Goal: Task Accomplishment & Management: Manage account settings

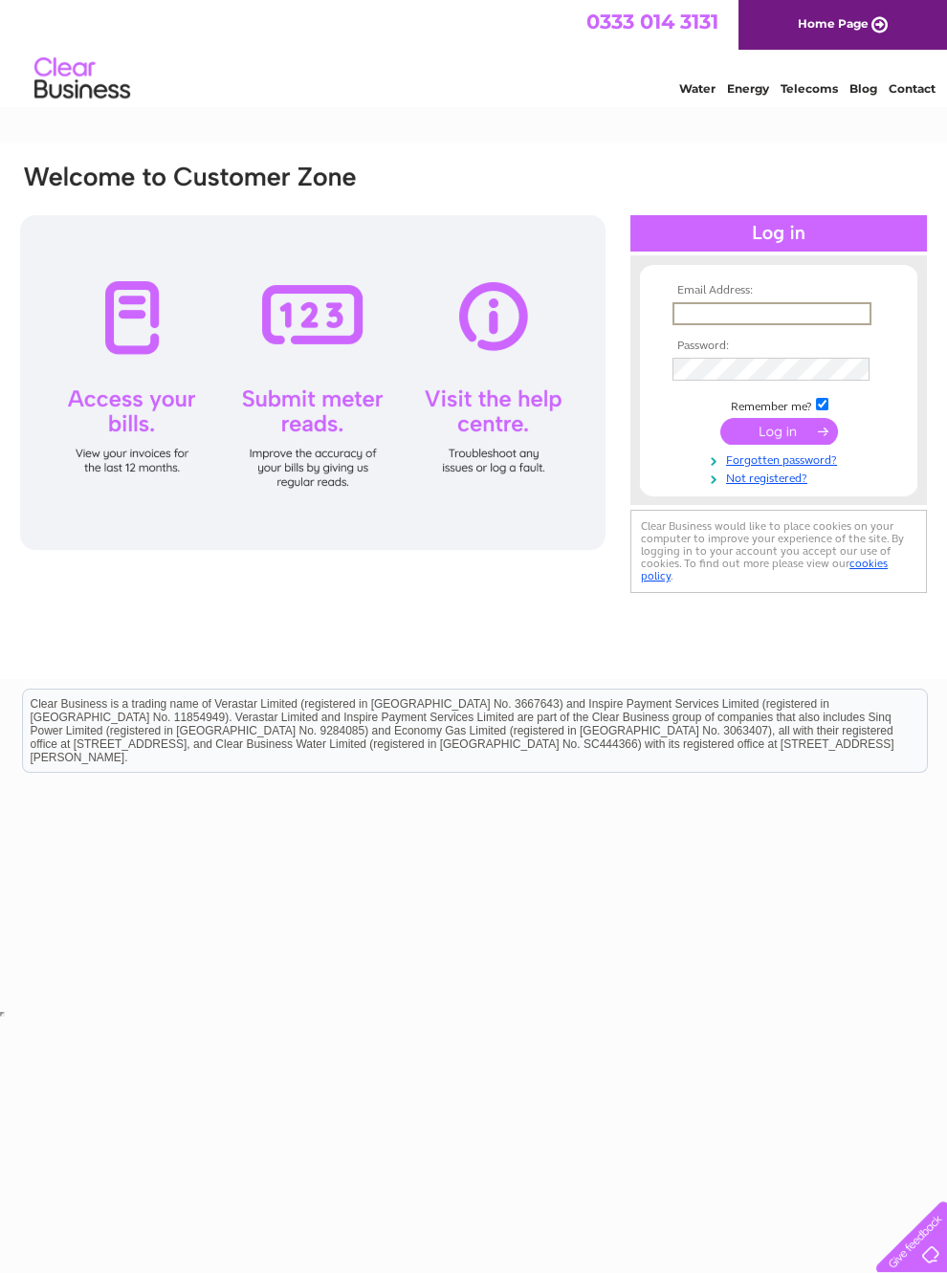
type input "[PERSON_NAME][EMAIL_ADDRESS][PERSON_NAME][DOMAIN_NAME]"
click at [779, 438] on input "submit" at bounding box center [779, 429] width 118 height 27
click at [808, 439] on input "submit" at bounding box center [779, 429] width 118 height 27
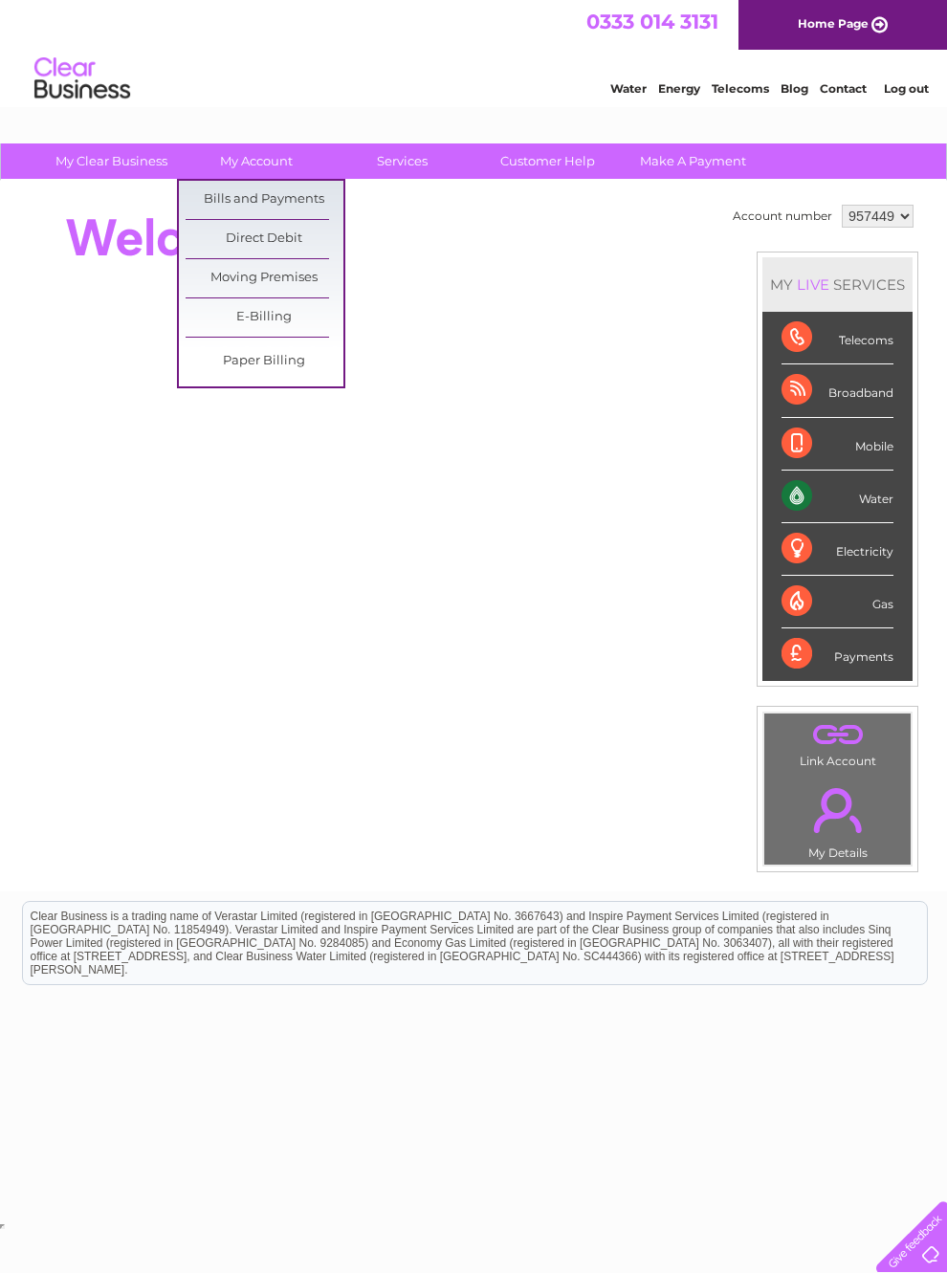
click at [298, 236] on link "Direct Debit" at bounding box center [265, 239] width 158 height 38
click at [286, 243] on link "Direct Debit" at bounding box center [265, 239] width 158 height 38
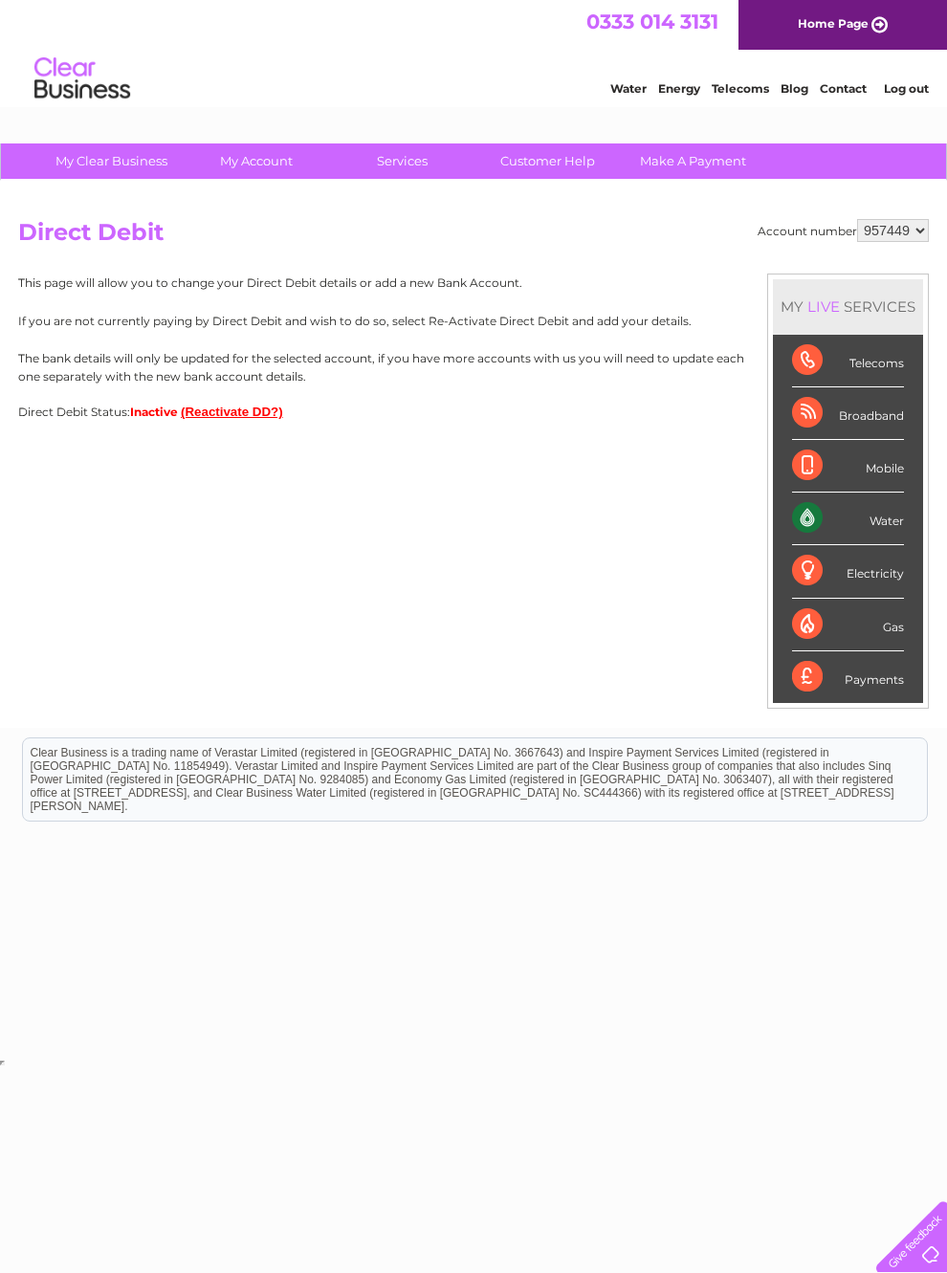
click at [277, 419] on button "(Reactivate DD?)" at bounding box center [232, 412] width 102 height 14
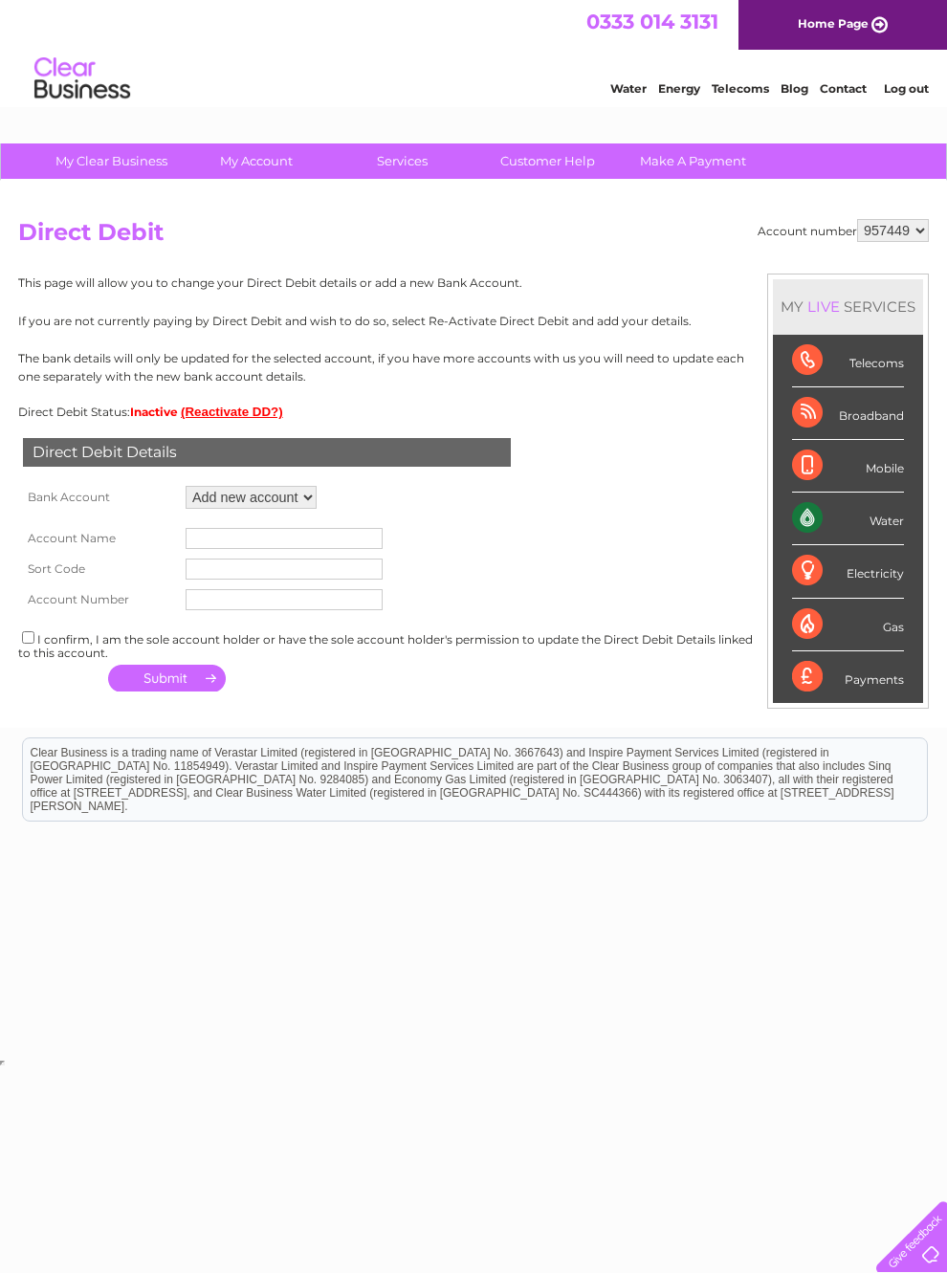
click at [317, 509] on select "Add new account" at bounding box center [251, 497] width 131 height 23
click at [322, 549] on input "text" at bounding box center [284, 538] width 197 height 21
click at [43, 660] on div "I confirm, I am the sole account holder or have the sole account holder's permi…" at bounding box center [473, 645] width 911 height 32
click at [34, 644] on input "checkbox" at bounding box center [28, 637] width 12 height 12
checkbox input "true"
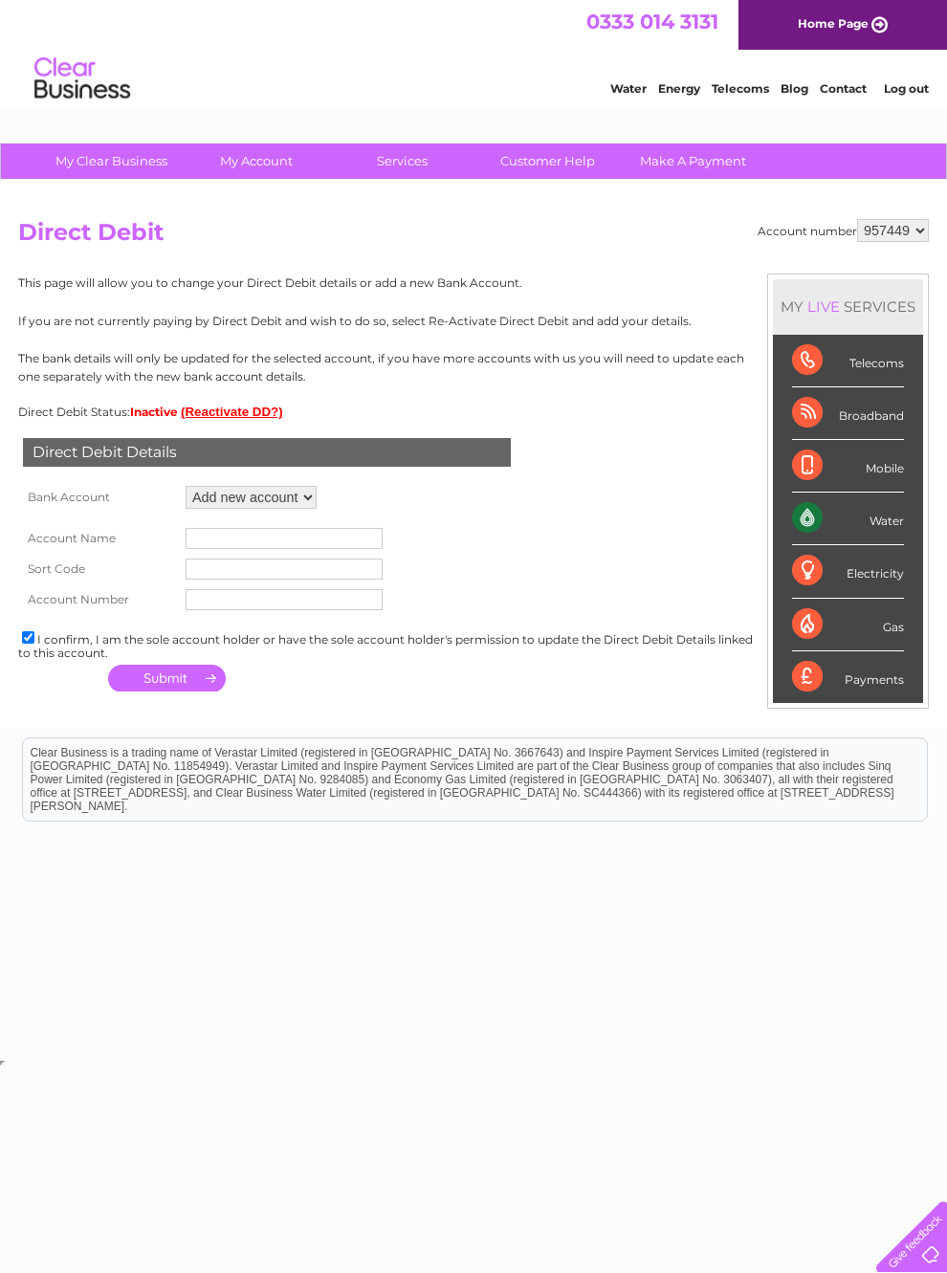
click at [257, 610] on input "text" at bounding box center [284, 599] width 197 height 21
click at [265, 549] on input "text" at bounding box center [284, 538] width 197 height 21
type input "86 /191 Glasgow Scouts"
click at [314, 580] on input "text" at bounding box center [284, 569] width 197 height 21
type input "80-09-29"
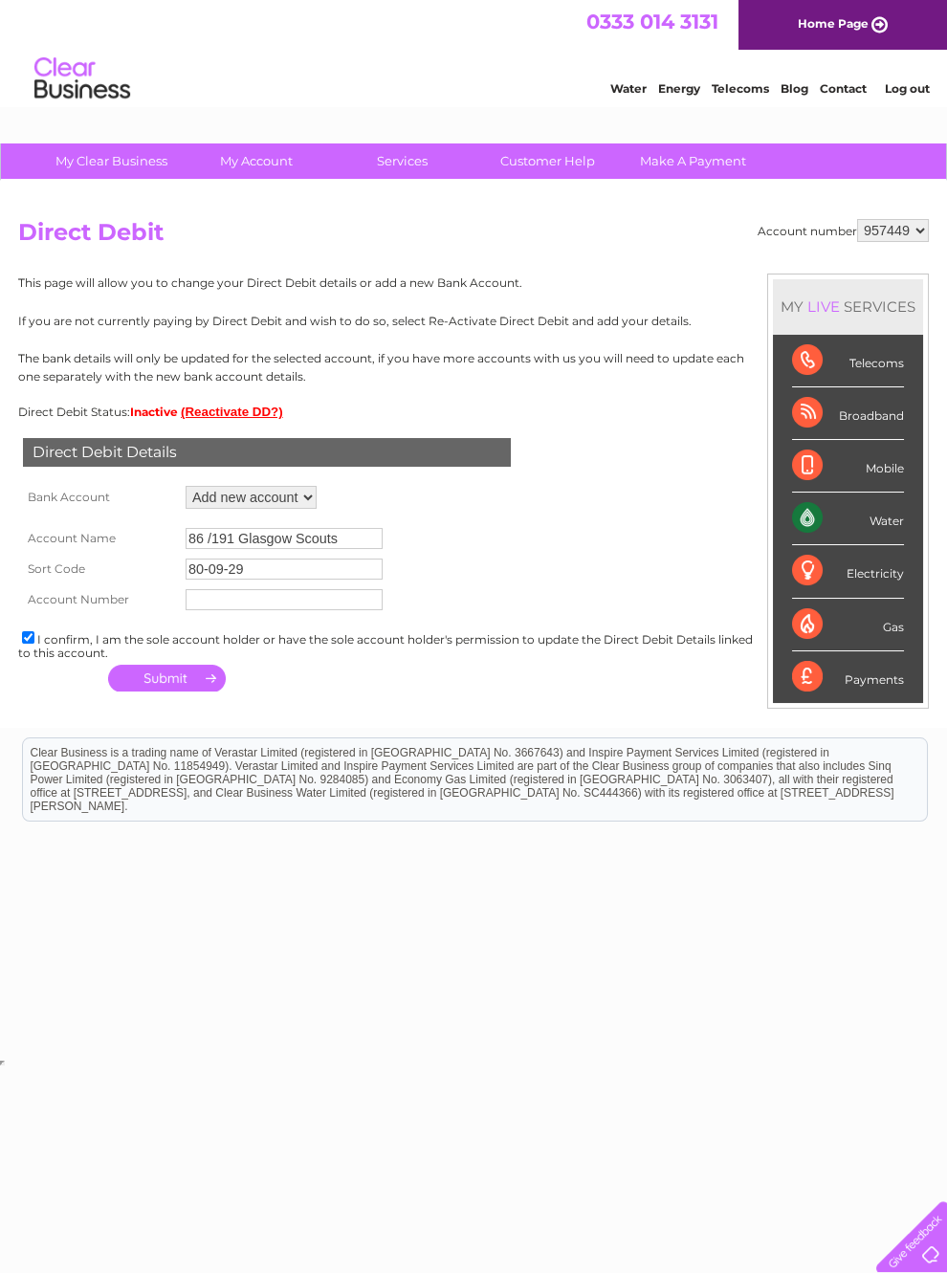
click at [323, 610] on input "text" at bounding box center [284, 599] width 197 height 21
type input "00787278"
click at [216, 549] on input "86 /191 Glasgow Scouts" at bounding box center [284, 538] width 197 height 21
type input "86 / 191 Glasgow Scouts"
click at [196, 692] on button "button" at bounding box center [167, 678] width 118 height 27
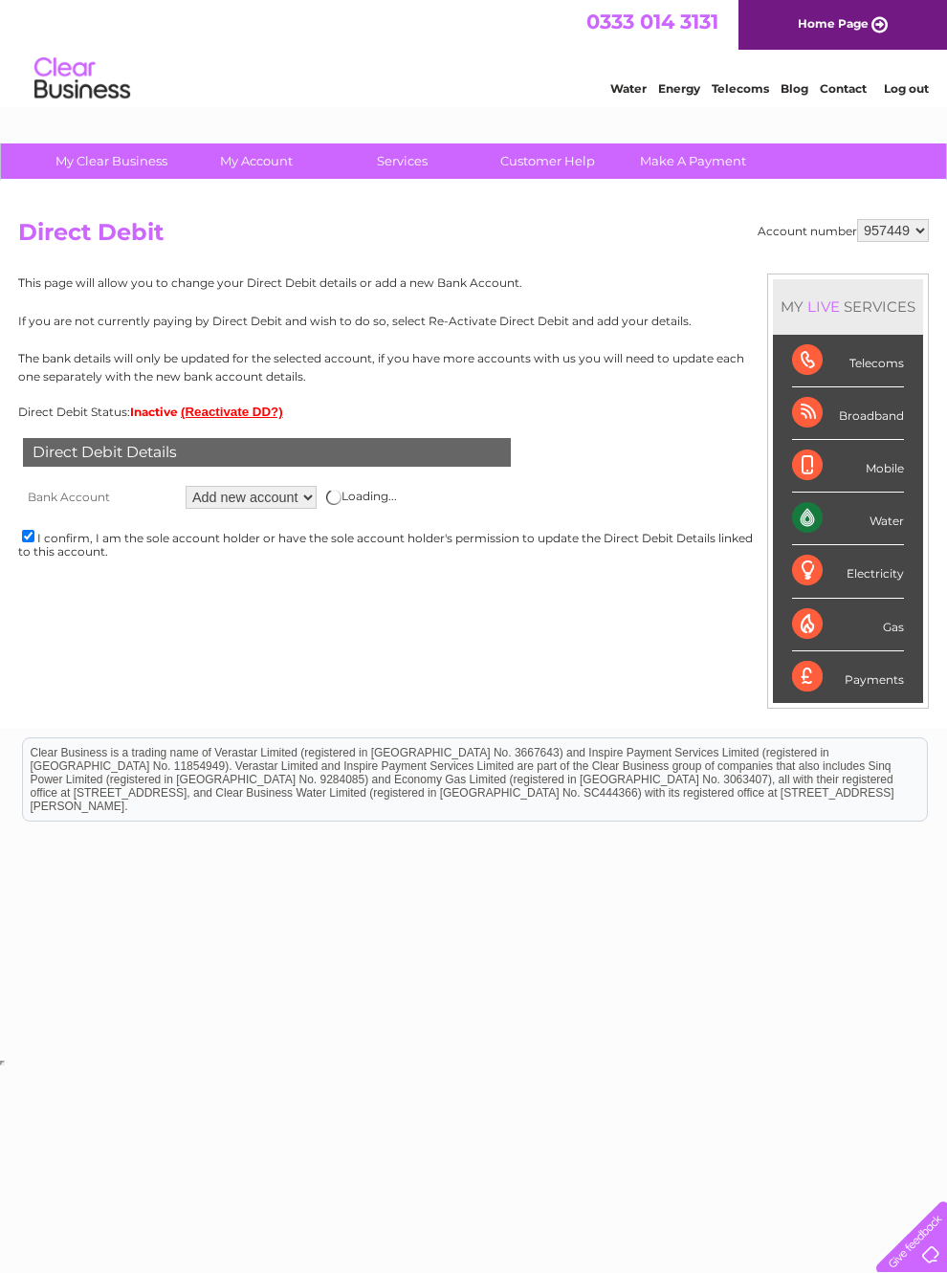
click at [840, 92] on link "Contact" at bounding box center [843, 88] width 47 height 14
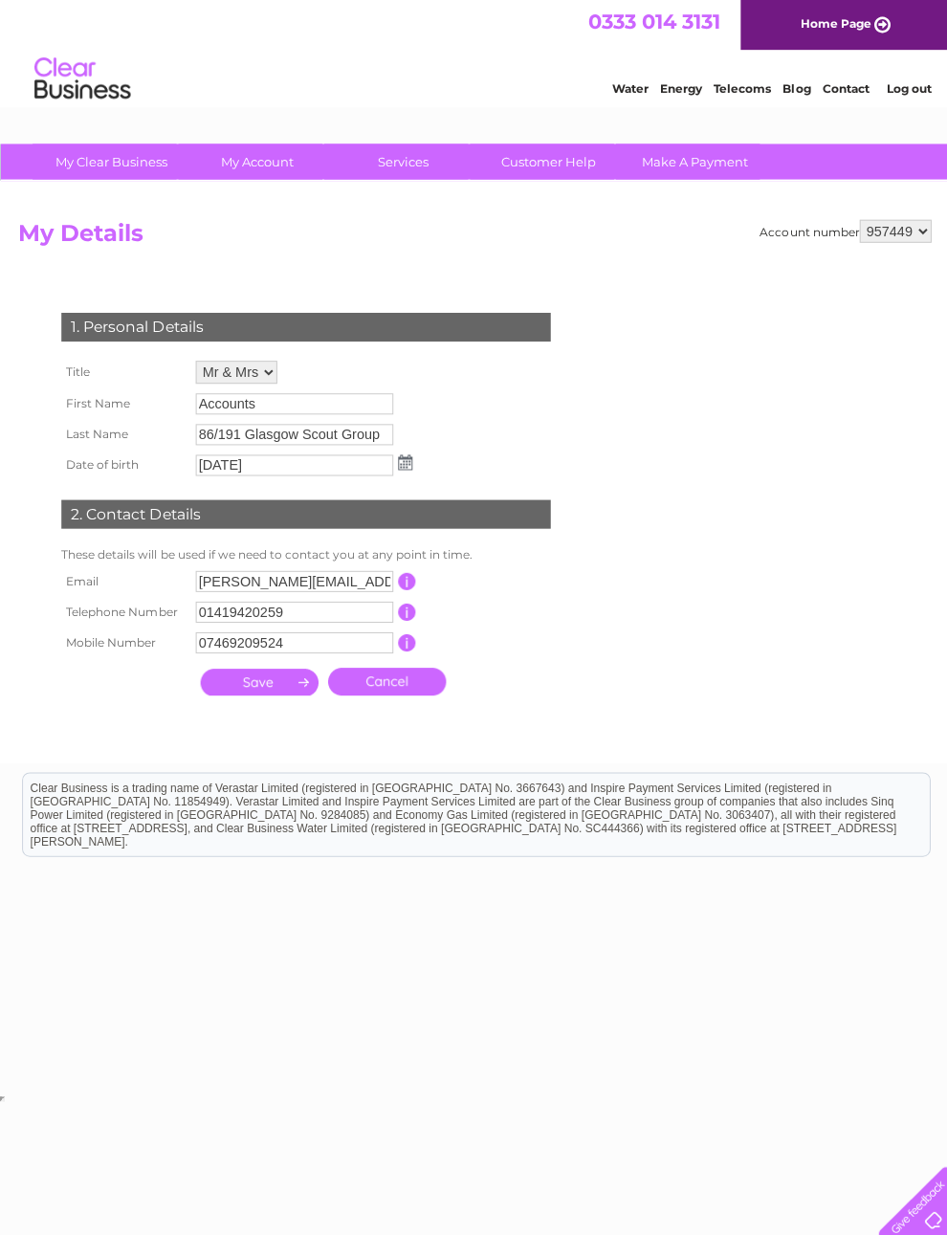
click at [583, 166] on link "Customer Help" at bounding box center [548, 161] width 158 height 35
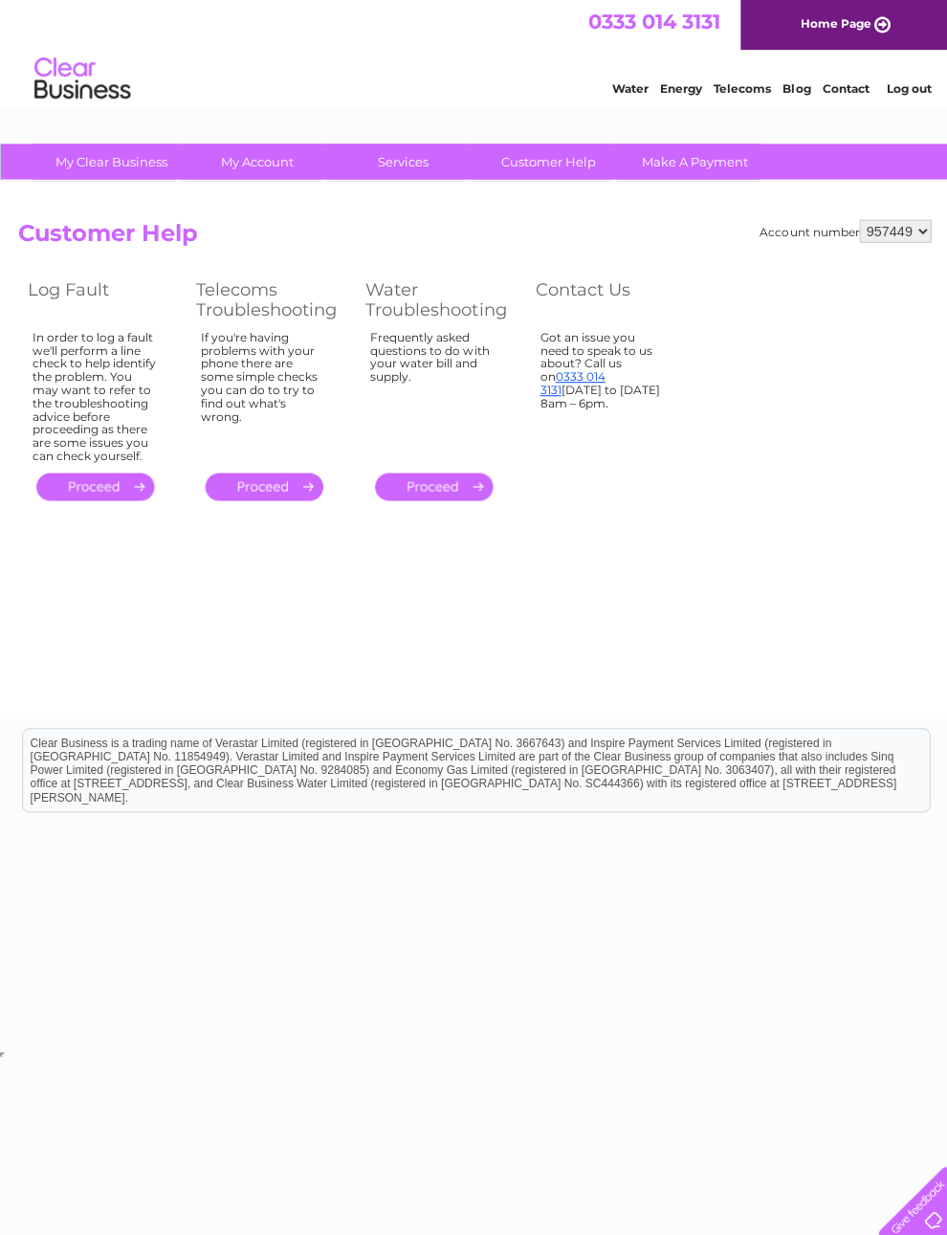
click at [209, 467] on td "If you're having problems with your phone there are some simple checks you can …" at bounding box center [270, 396] width 169 height 142
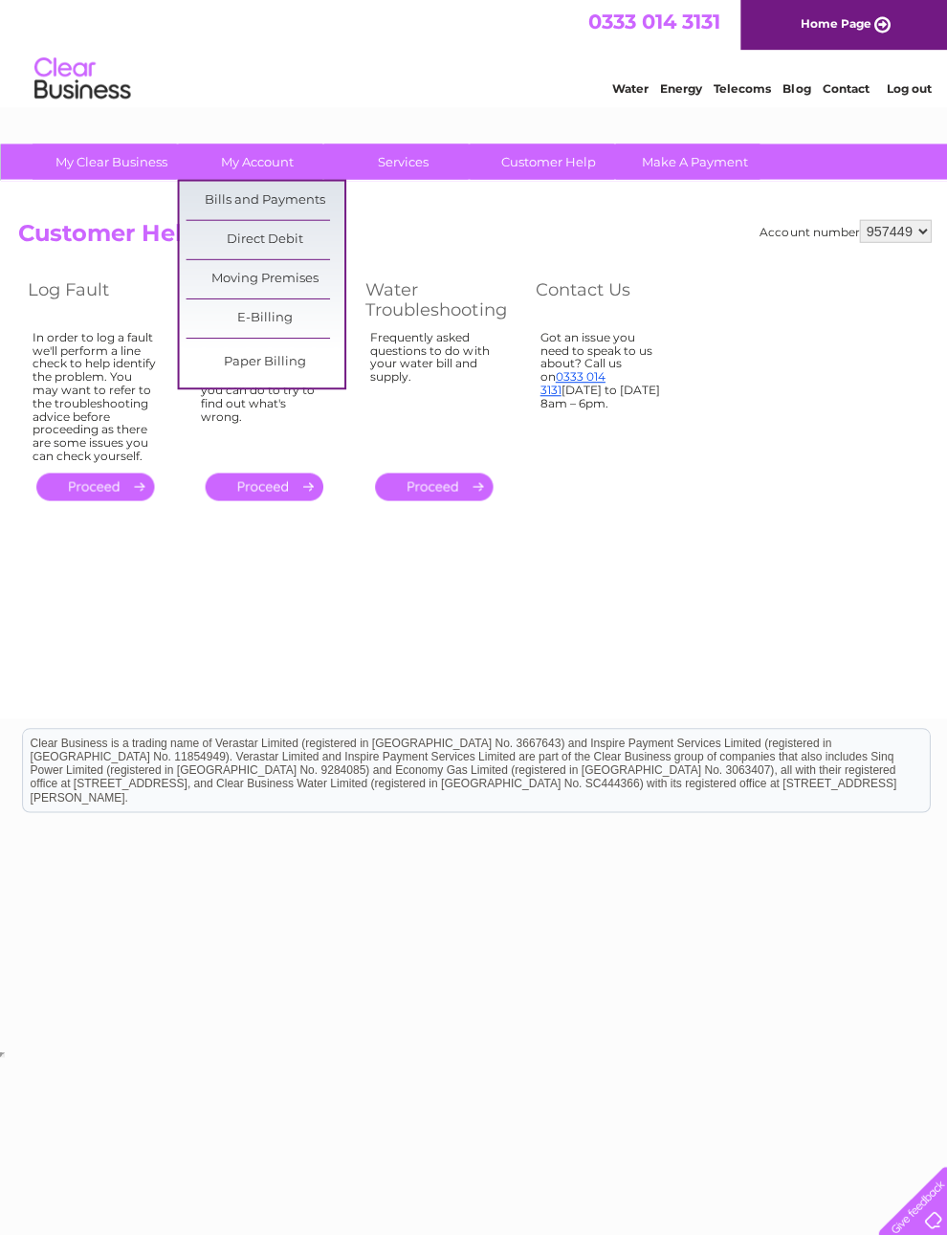
click at [293, 319] on link "E-Billing" at bounding box center [265, 318] width 158 height 38
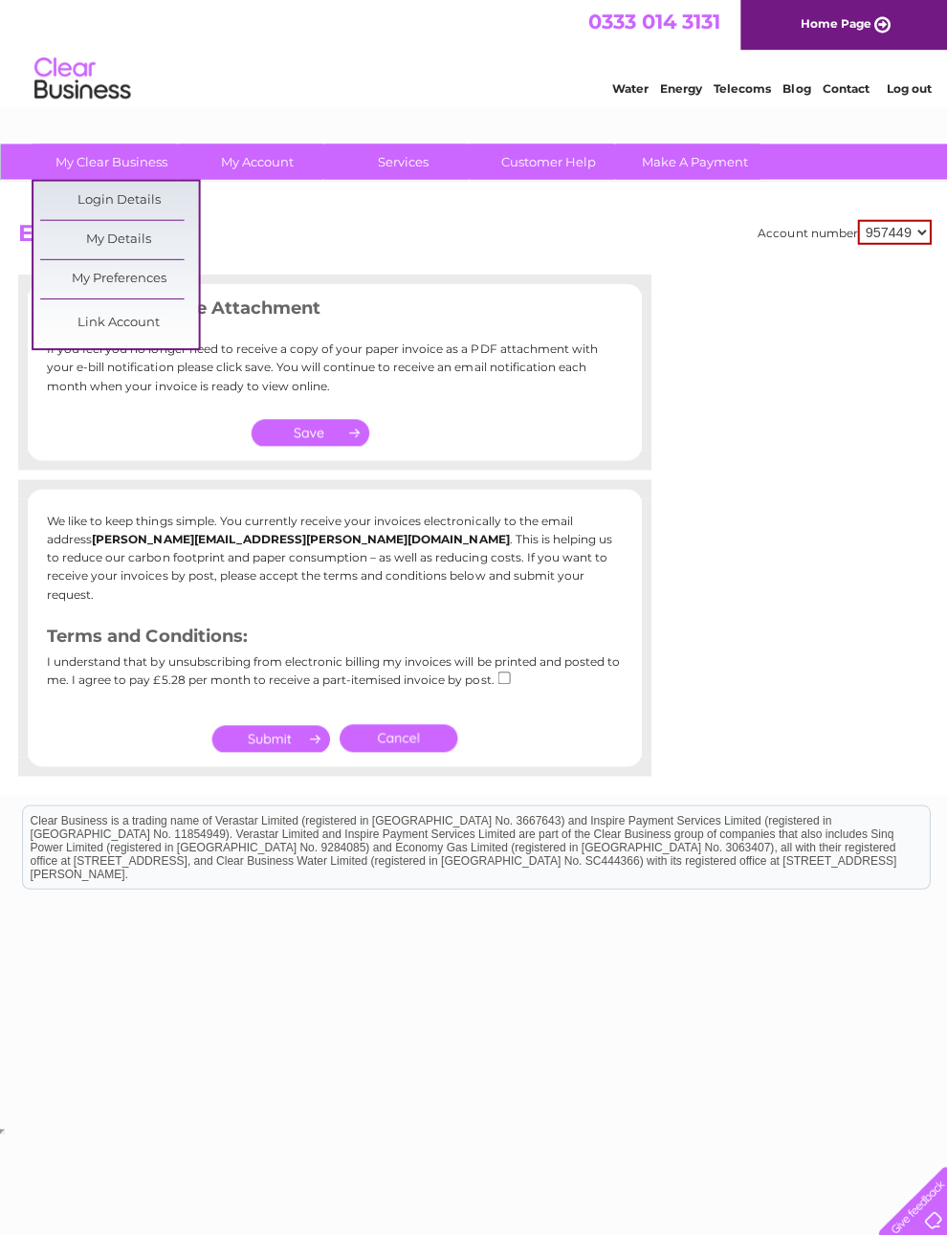
click at [160, 241] on link "My Details" at bounding box center [119, 239] width 158 height 38
click at [168, 277] on link "My Preferences" at bounding box center [119, 278] width 158 height 38
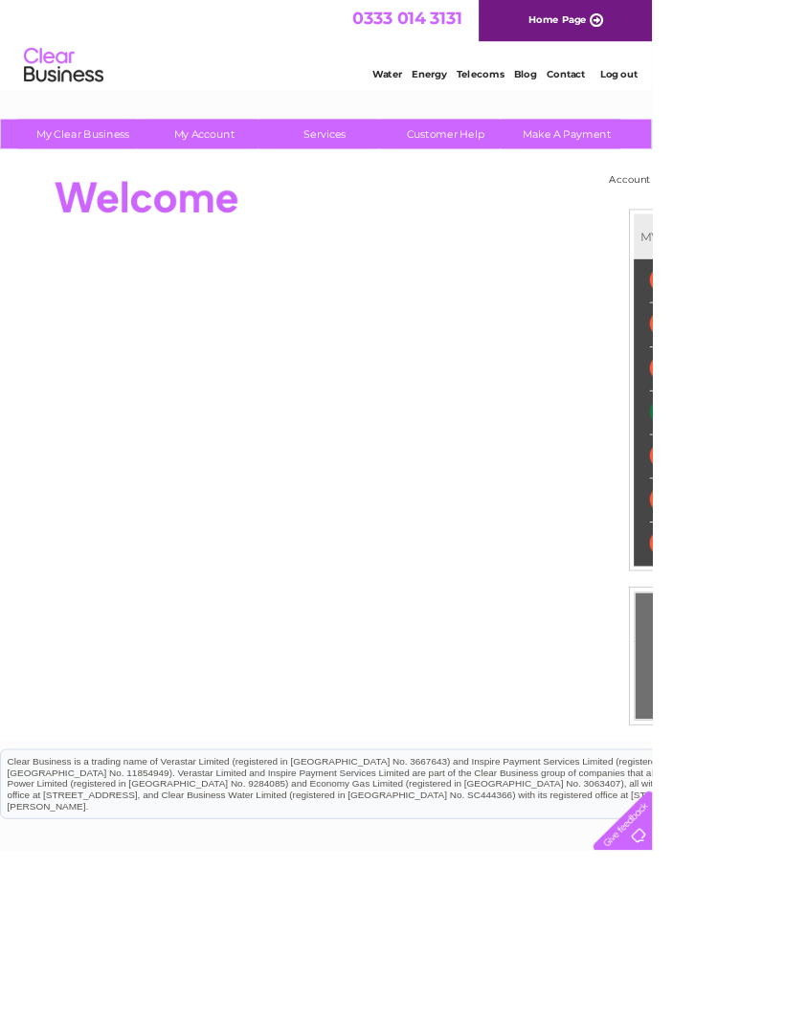
click at [725, 160] on link "Make A Payment" at bounding box center [682, 161] width 158 height 35
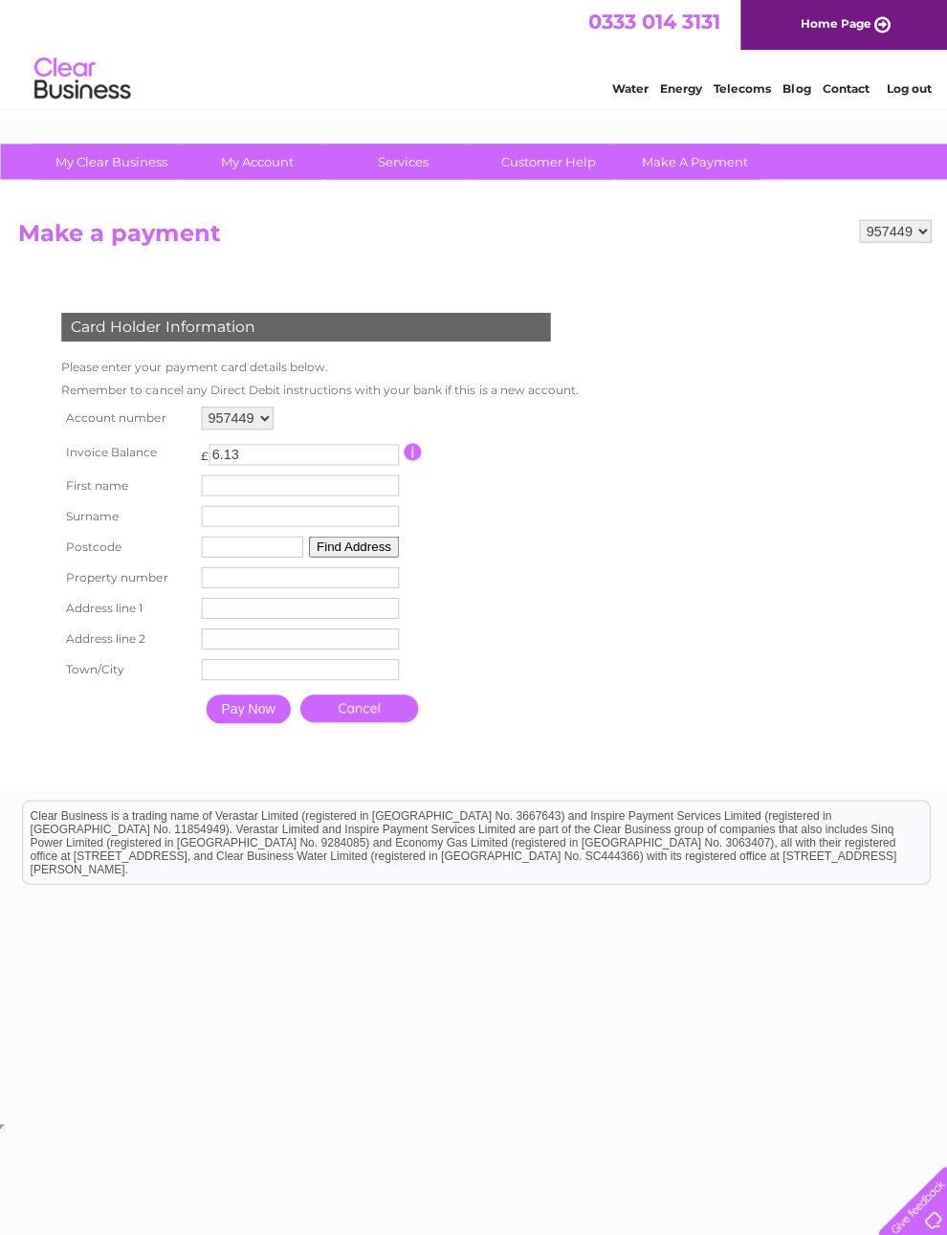
click at [421, 459] on input "button" at bounding box center [412, 450] width 18 height 17
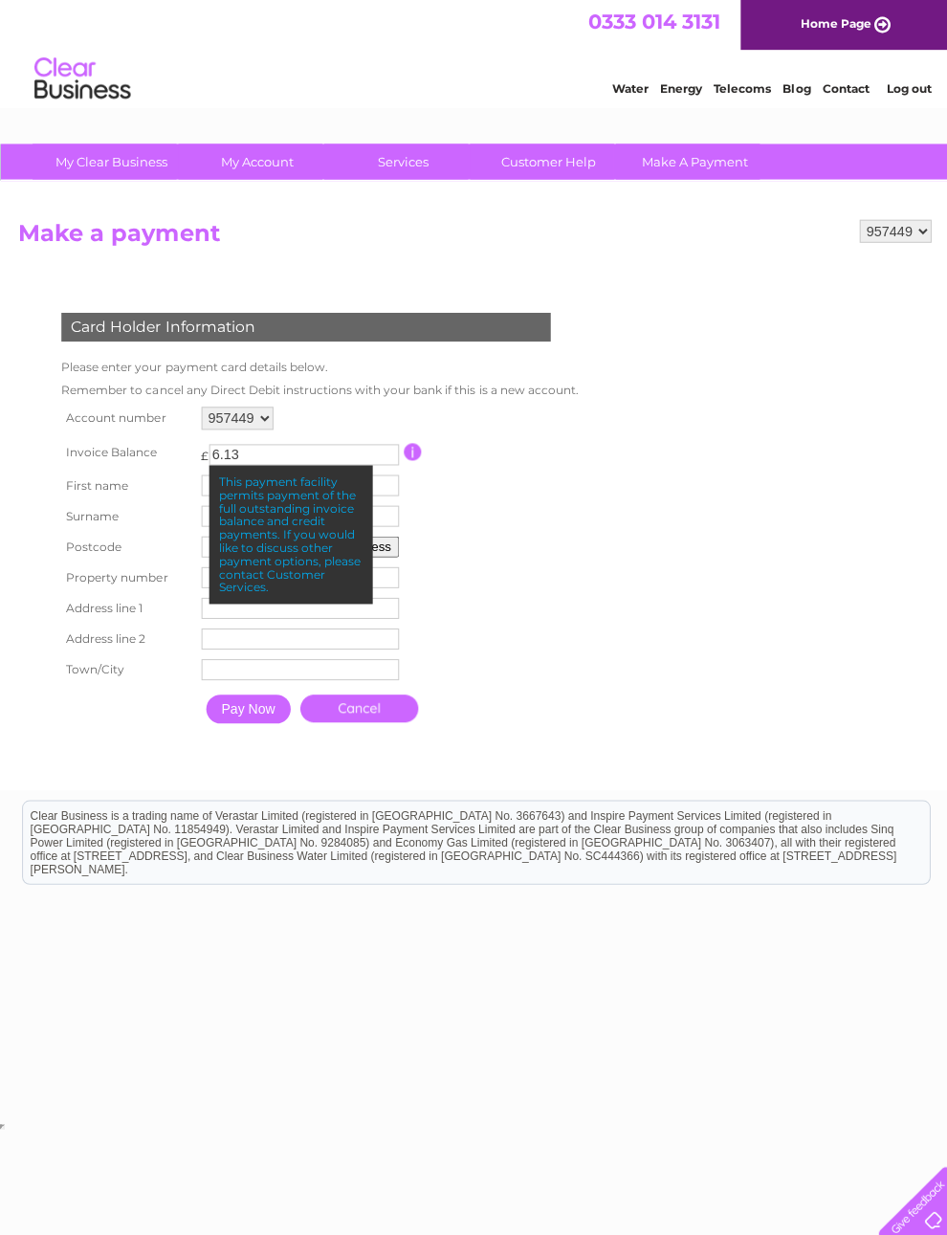
click at [651, 533] on form "957449 Make a payment Card Holder Information Please enter your payment card de…" at bounding box center [473, 494] width 911 height 550
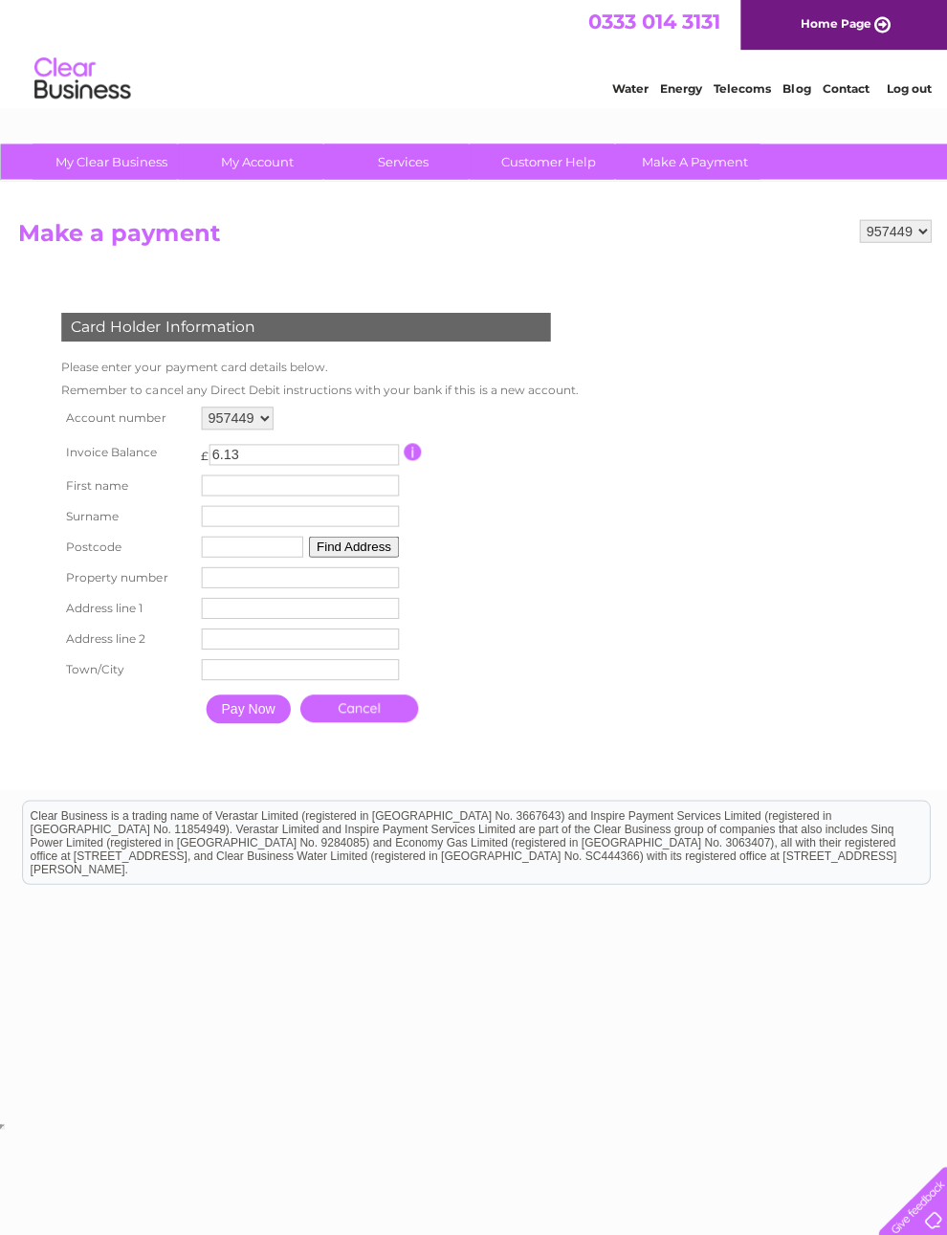
click at [583, 164] on link "Customer Help" at bounding box center [548, 161] width 158 height 35
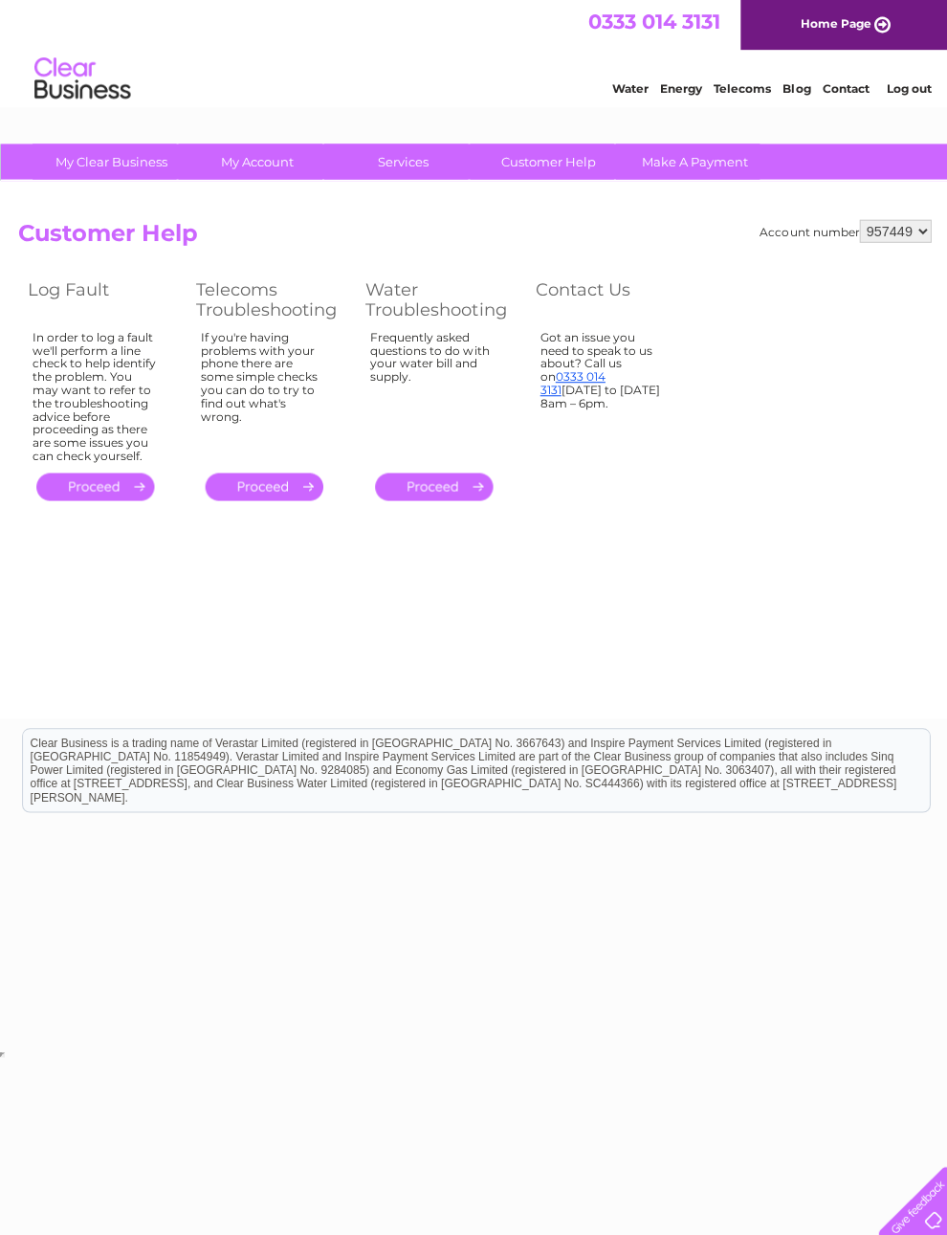
click at [604, 381] on link "0333 014 3131" at bounding box center [571, 382] width 65 height 28
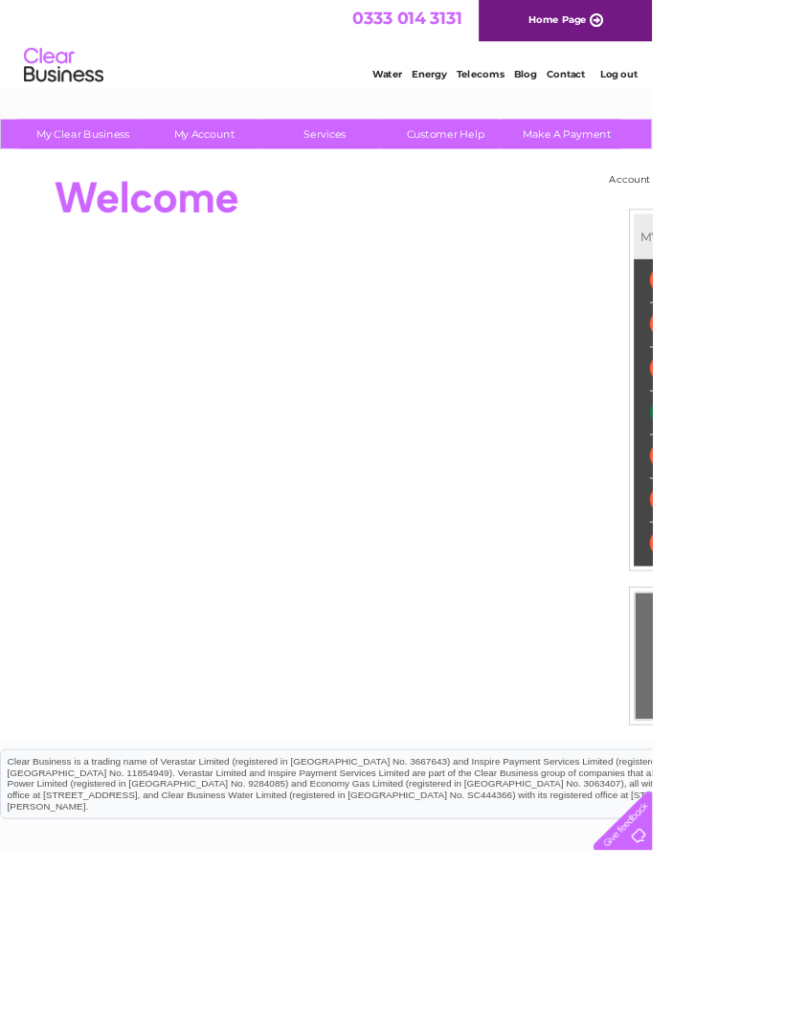
click at [784, 1023] on div at bounding box center [745, 983] width 78 height 78
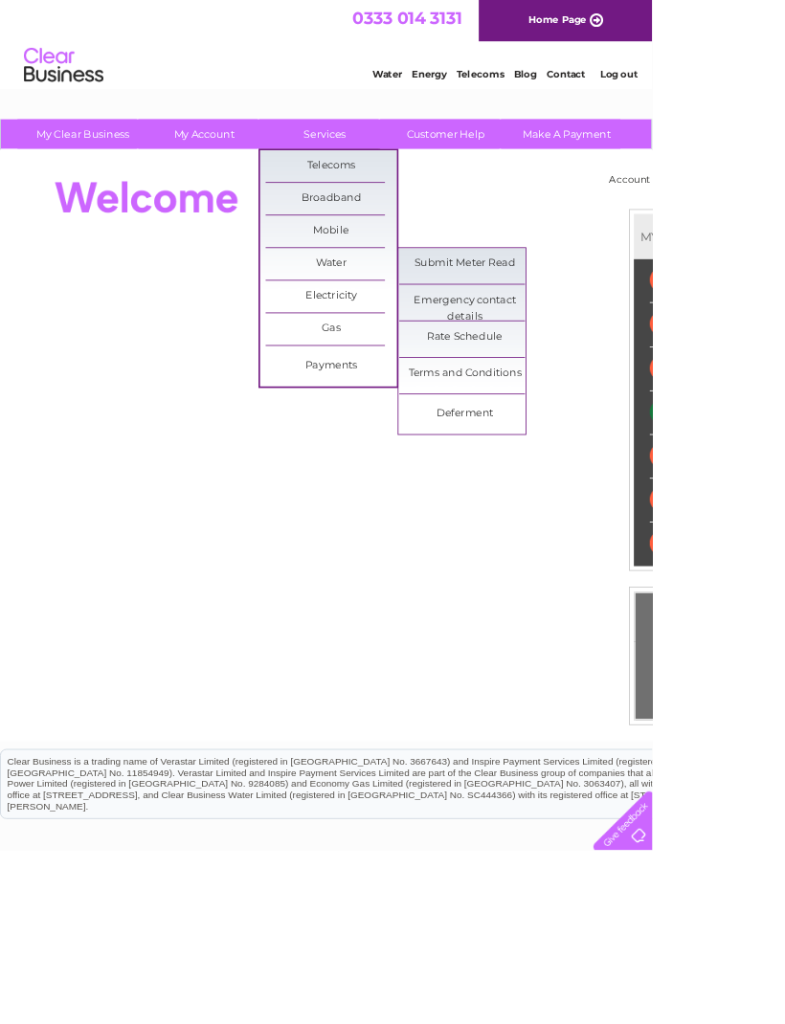
click at [651, 254] on div at bounding box center [366, 238] width 697 height 77
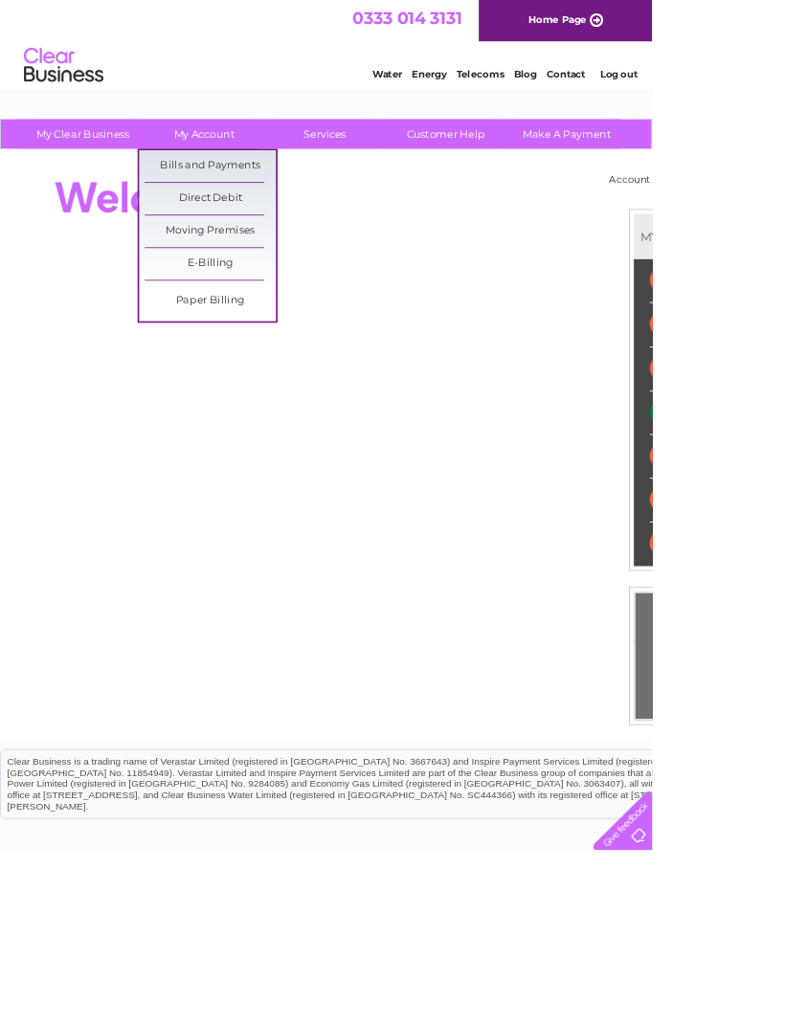
click at [291, 205] on link "Bills and Payments" at bounding box center [253, 200] width 158 height 38
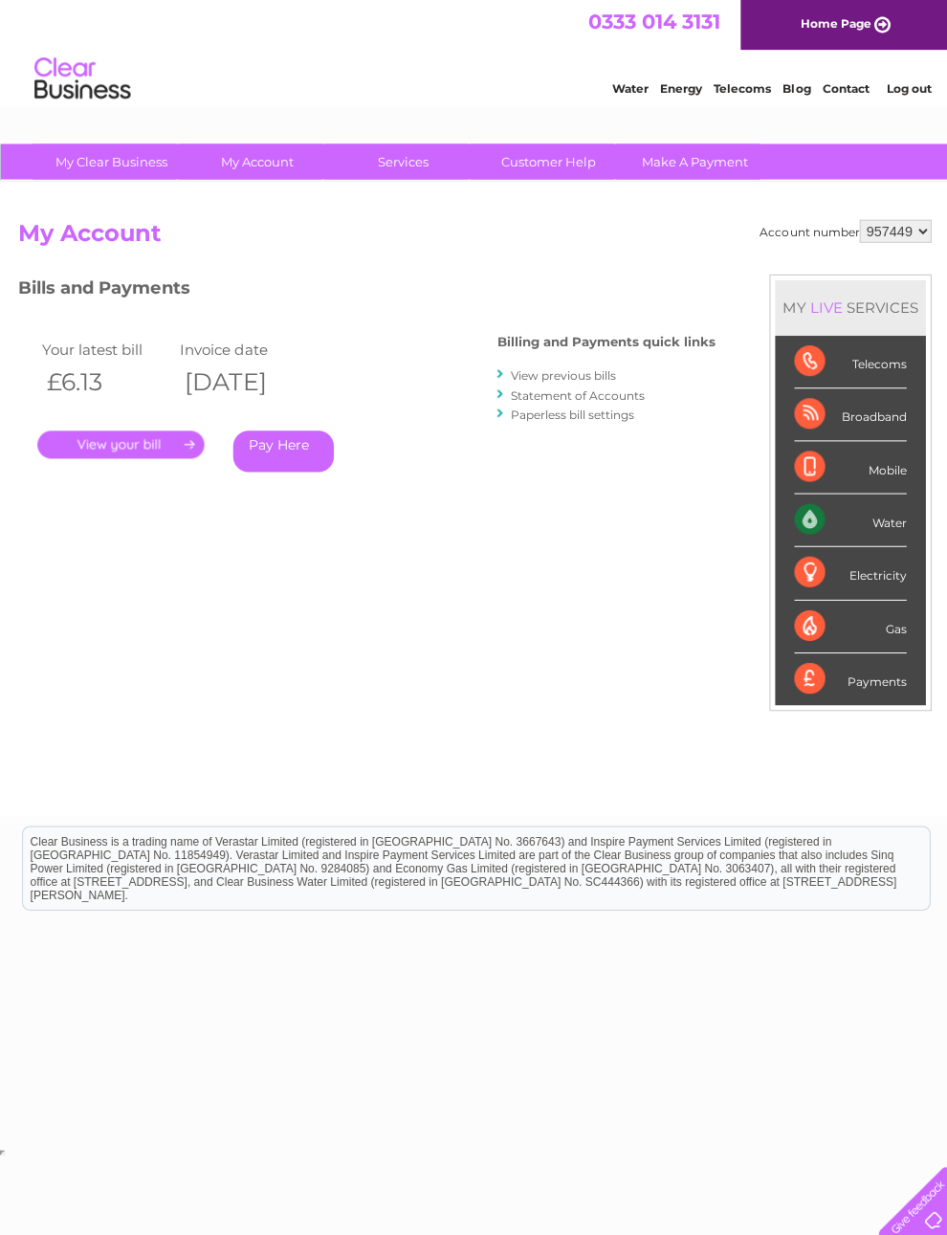
click at [161, 442] on link "." at bounding box center [120, 444] width 166 height 28
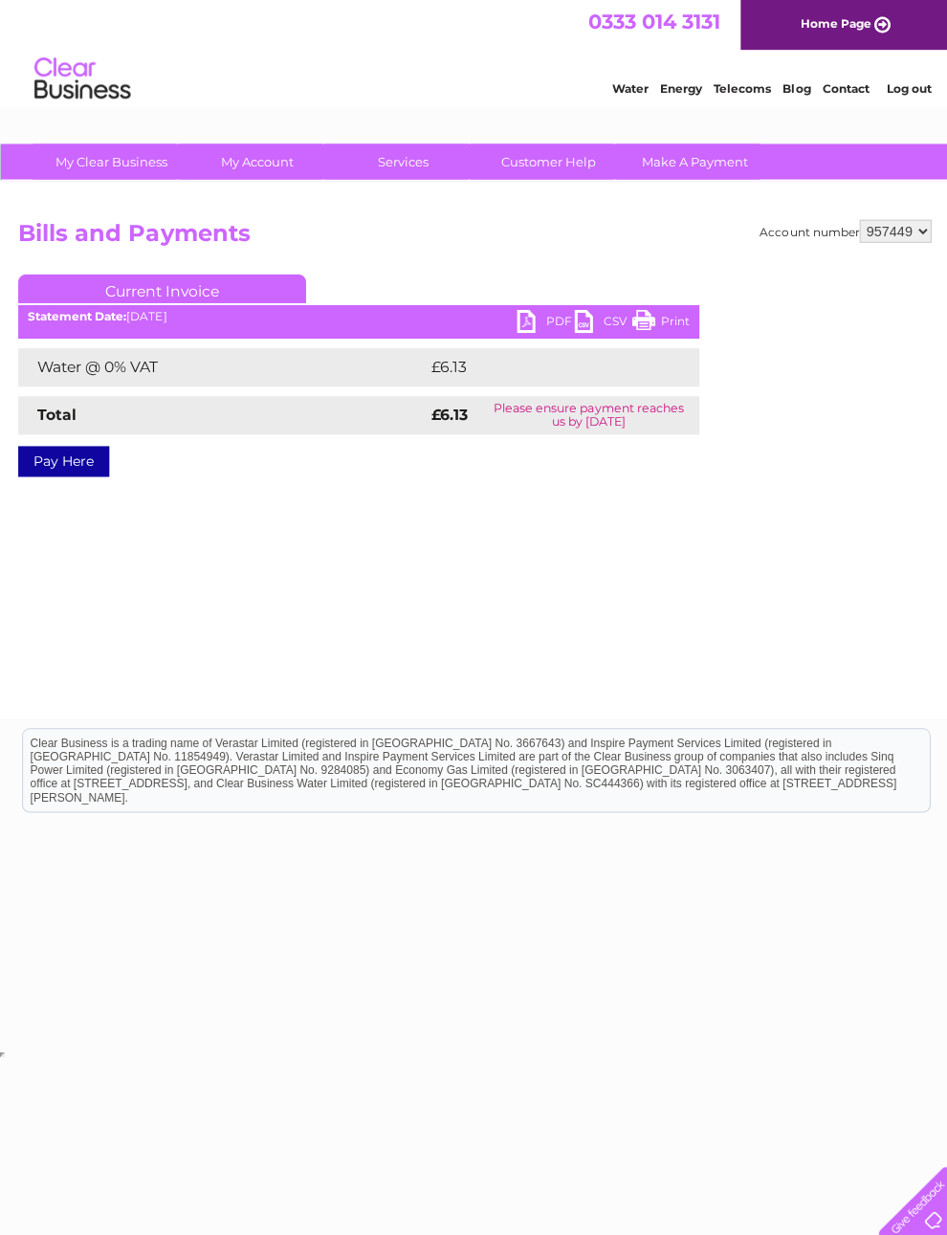
click at [547, 323] on link "PDF" at bounding box center [544, 323] width 57 height 28
